Goal: Browse casually: Explore the website without a specific task or goal

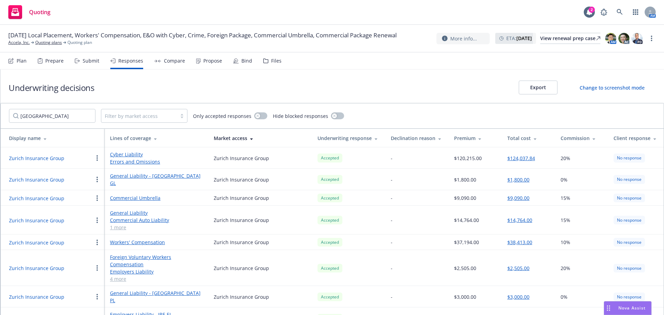
scroll to position [31, 0]
